Goal: Information Seeking & Learning: Learn about a topic

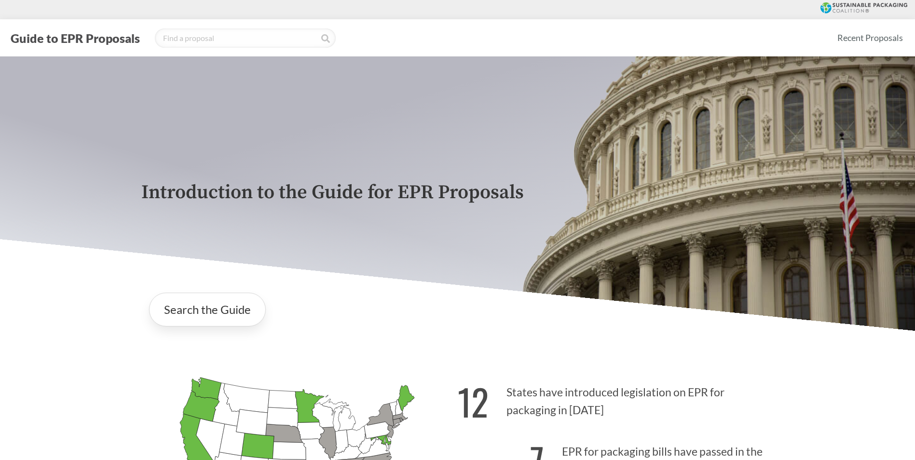
scroll to position [1720, 0]
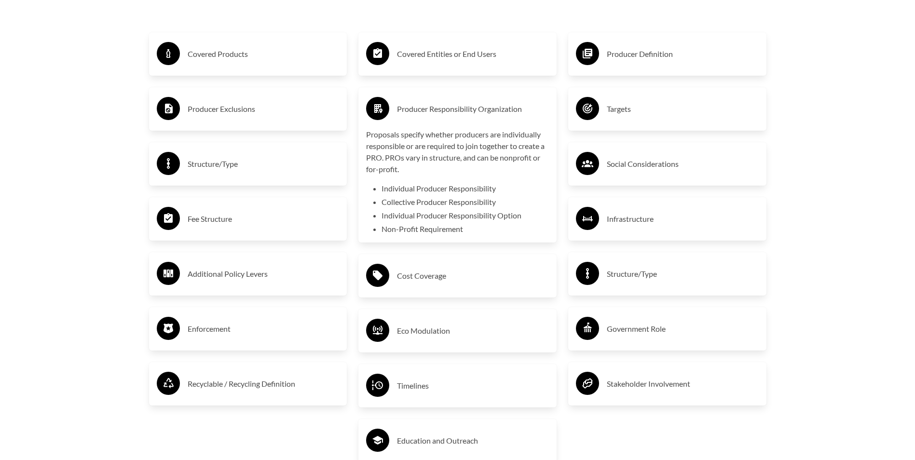
click at [427, 123] on div "Producer Responsibility Organization" at bounding box center [457, 109] width 183 height 28
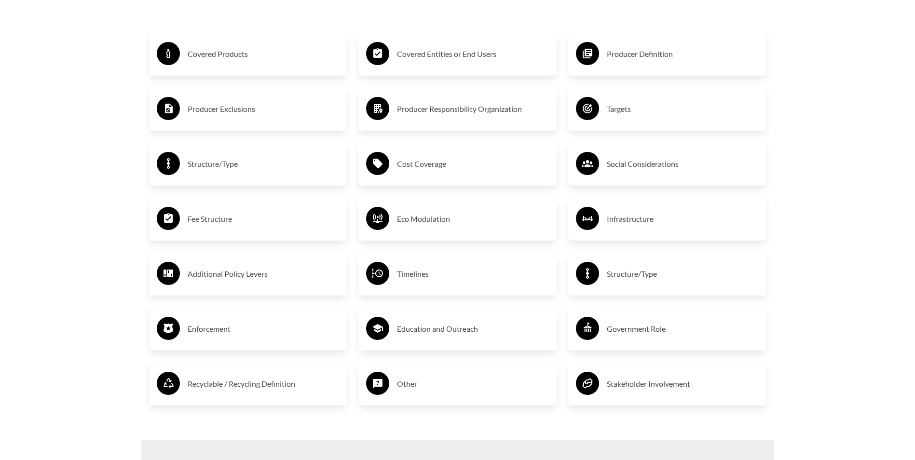
click at [613, 168] on h3 "Social Considerations" at bounding box center [683, 163] width 152 height 15
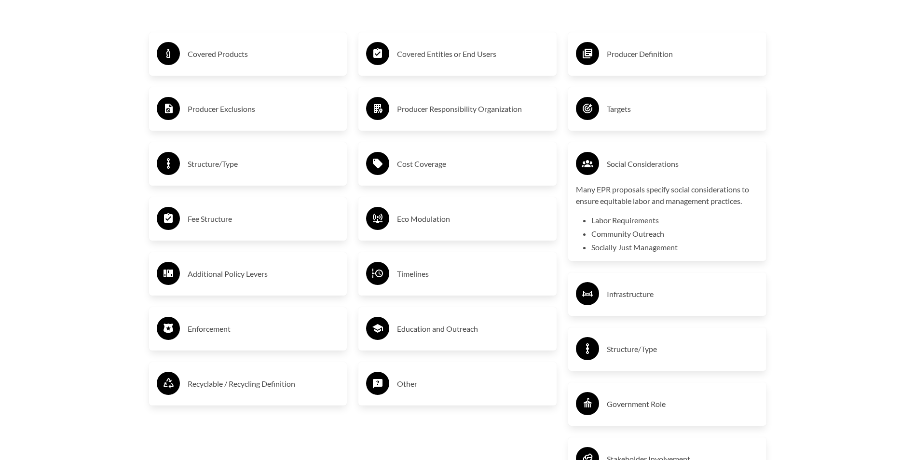
click at [613, 168] on h3 "Social Considerations" at bounding box center [683, 163] width 152 height 15
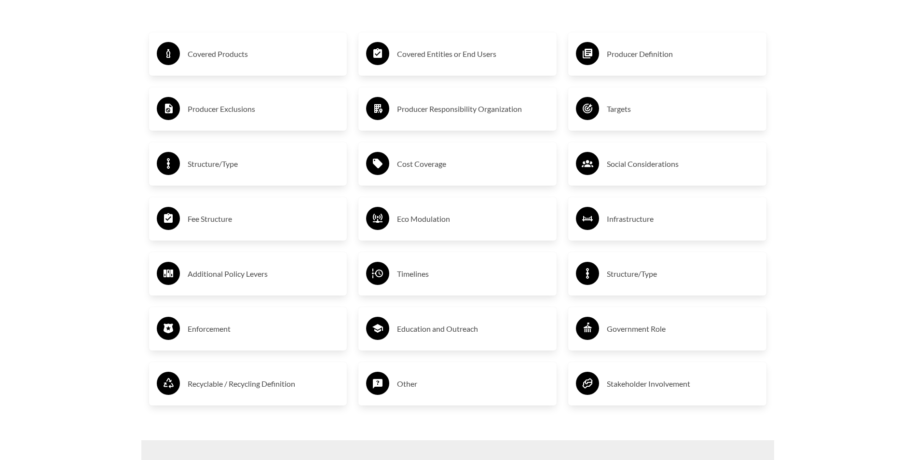
click at [218, 329] on h3 "Enforcement" at bounding box center [264, 328] width 152 height 15
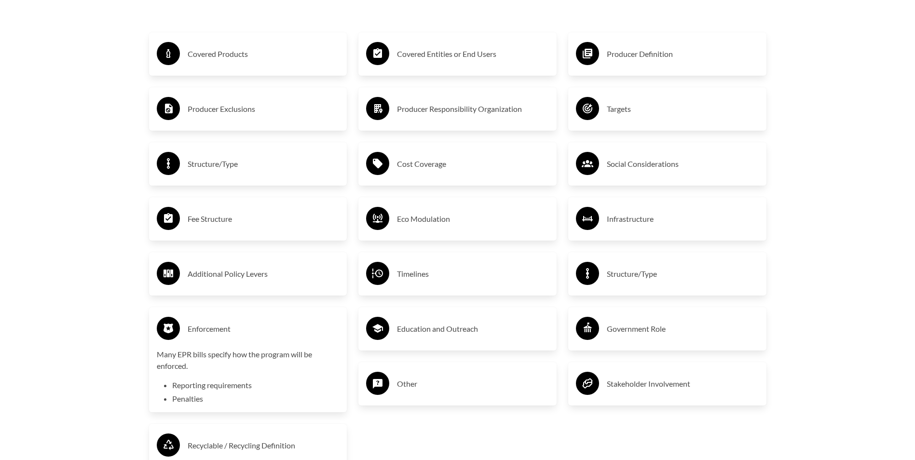
click at [230, 325] on h3 "Enforcement" at bounding box center [264, 328] width 152 height 15
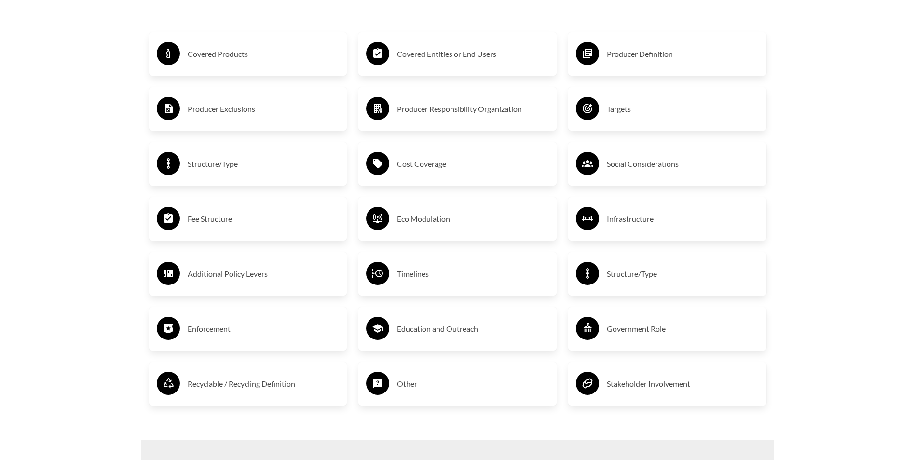
click at [643, 328] on h3 "Government Role" at bounding box center [683, 328] width 152 height 15
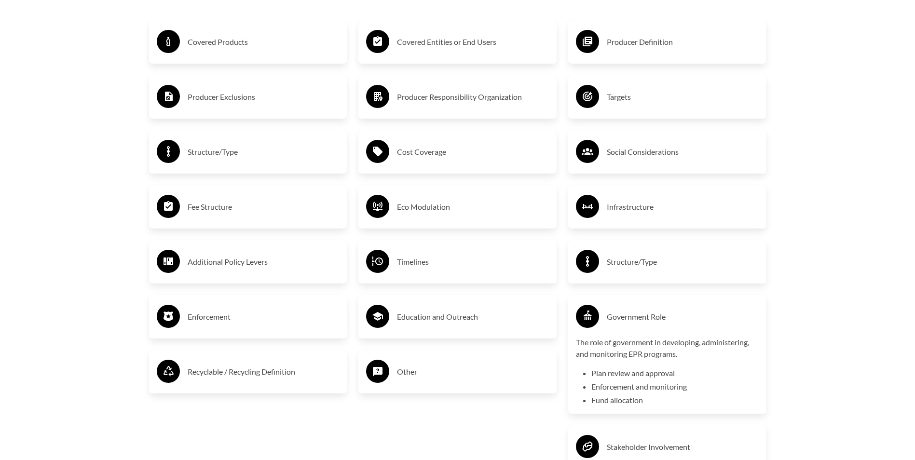
scroll to position [1736, 0]
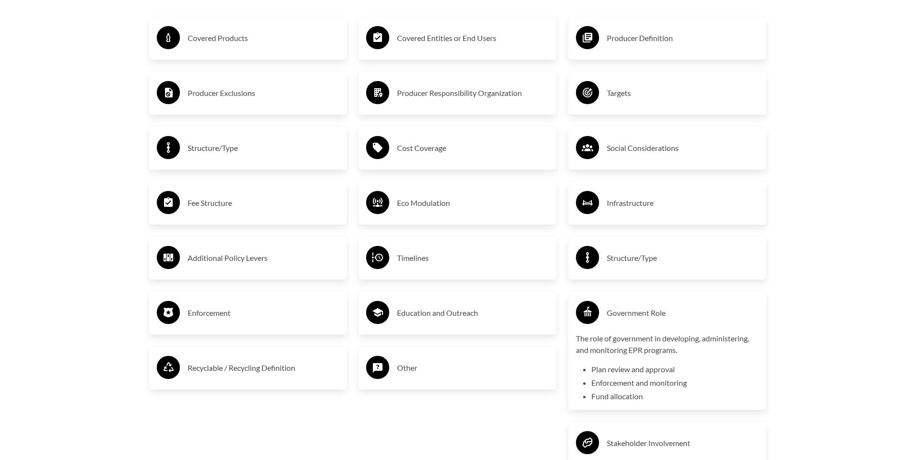
click at [684, 321] on h3 "Government Role" at bounding box center [683, 312] width 152 height 15
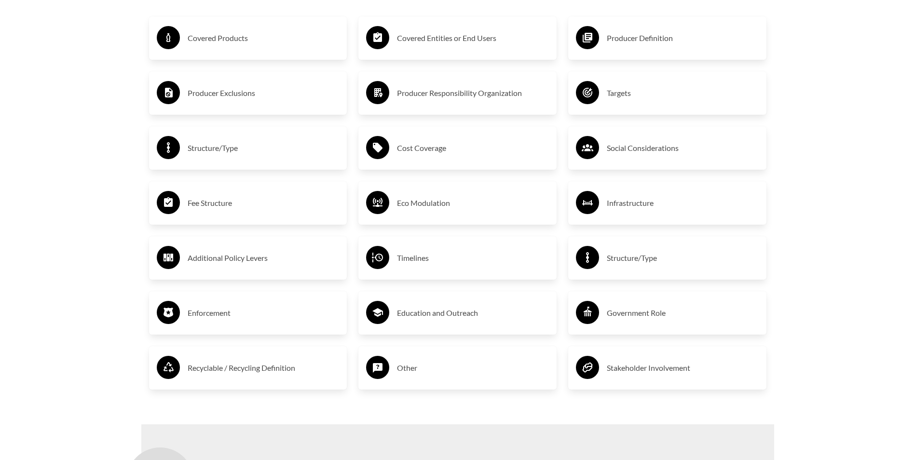
click at [424, 136] on div "Cost Coverage" at bounding box center [457, 147] width 198 height 43
click at [425, 149] on h3 "Cost Coverage" at bounding box center [473, 147] width 152 height 15
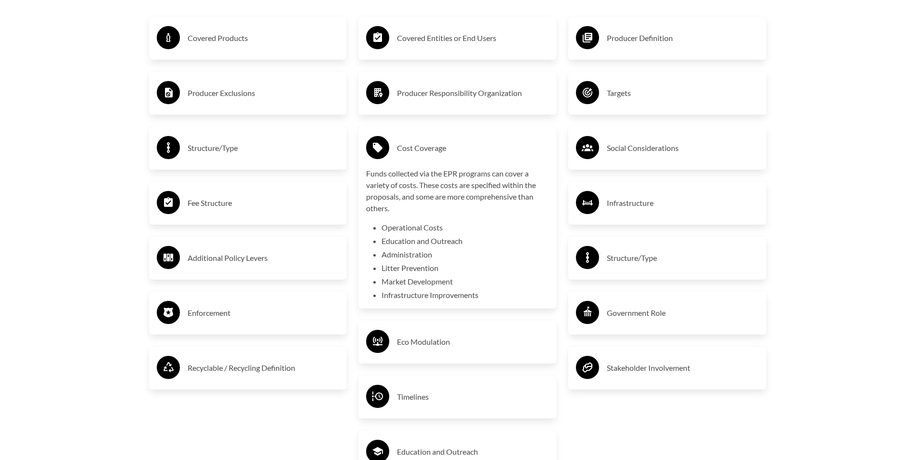
click at [425, 149] on h3 "Cost Coverage" at bounding box center [473, 147] width 152 height 15
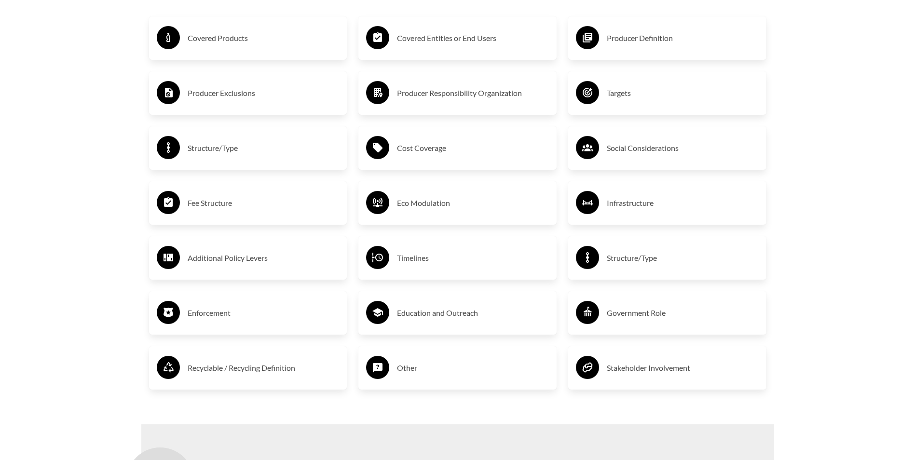
click at [247, 152] on h3 "Structure/Type" at bounding box center [264, 147] width 152 height 15
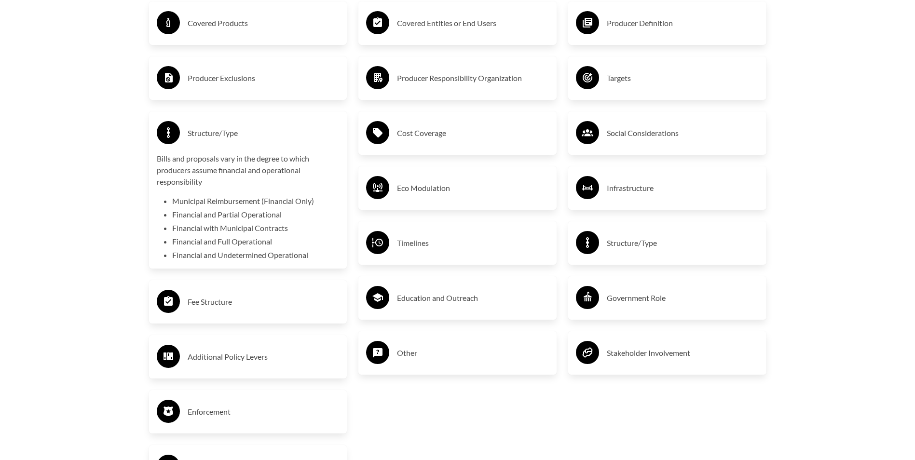
scroll to position [1784, 0]
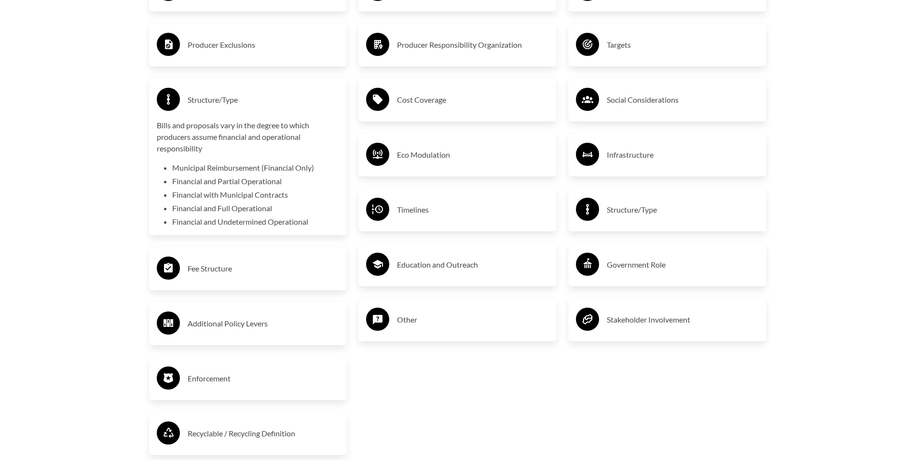
click at [261, 172] on li "Municipal Reimbursement (Financial Only)" at bounding box center [255, 168] width 167 height 12
